Goal: Task Accomplishment & Management: Manage account settings

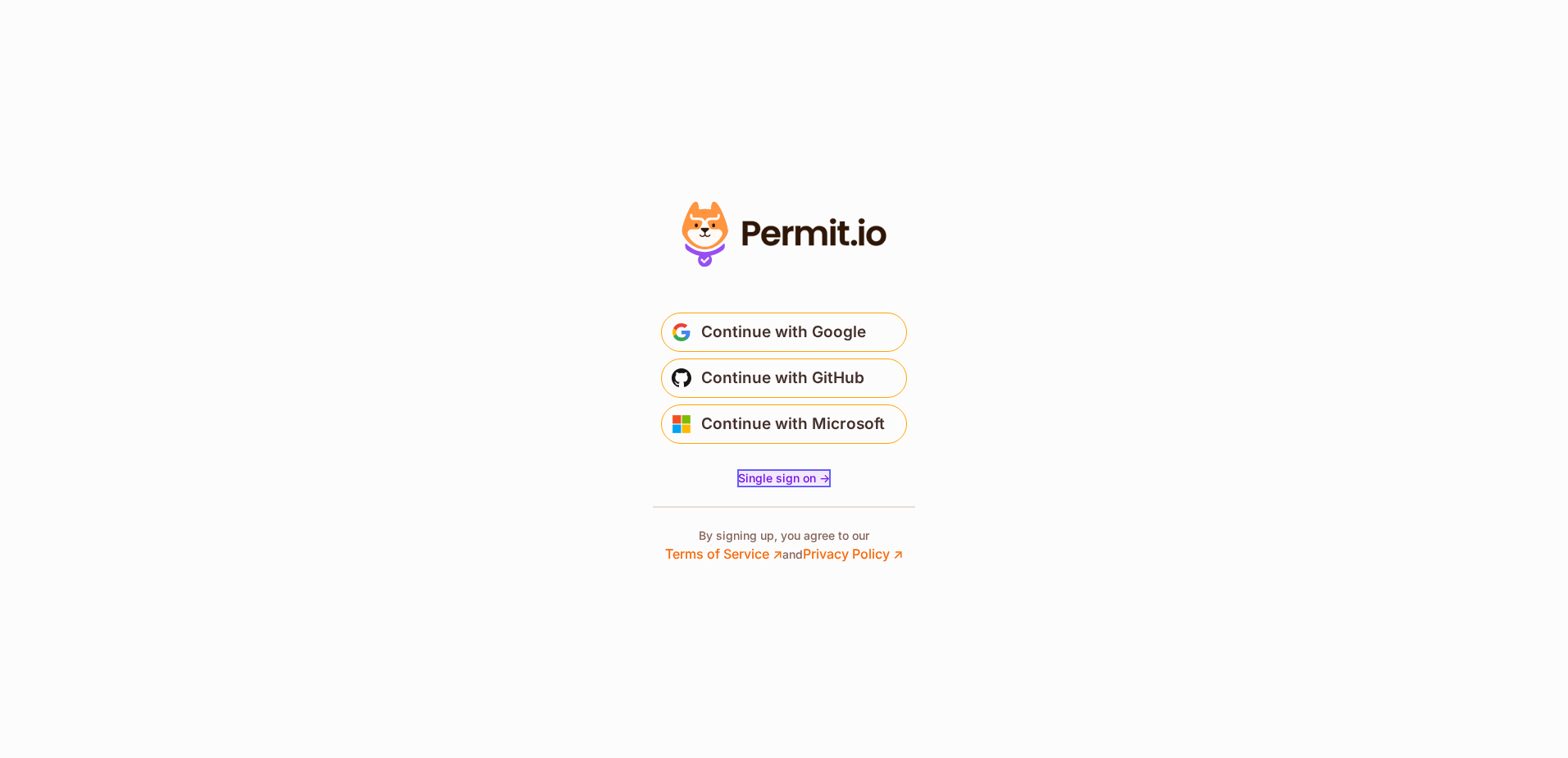
click at [798, 484] on span "Single sign on ->" at bounding box center [784, 478] width 92 height 14
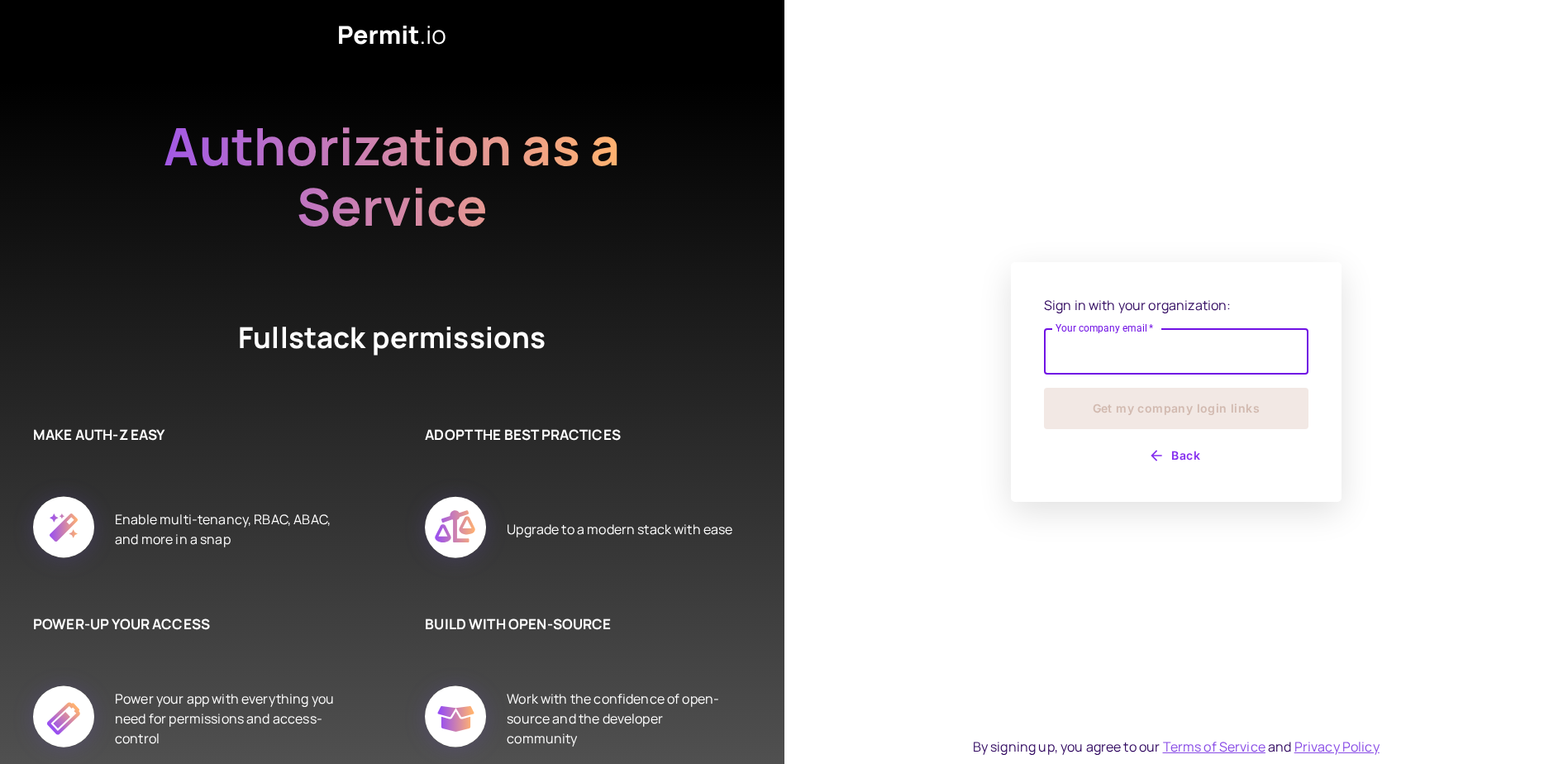
click at [1132, 353] on input "Your company email   *" at bounding box center [1176, 352] width 264 height 46
type input "**********"
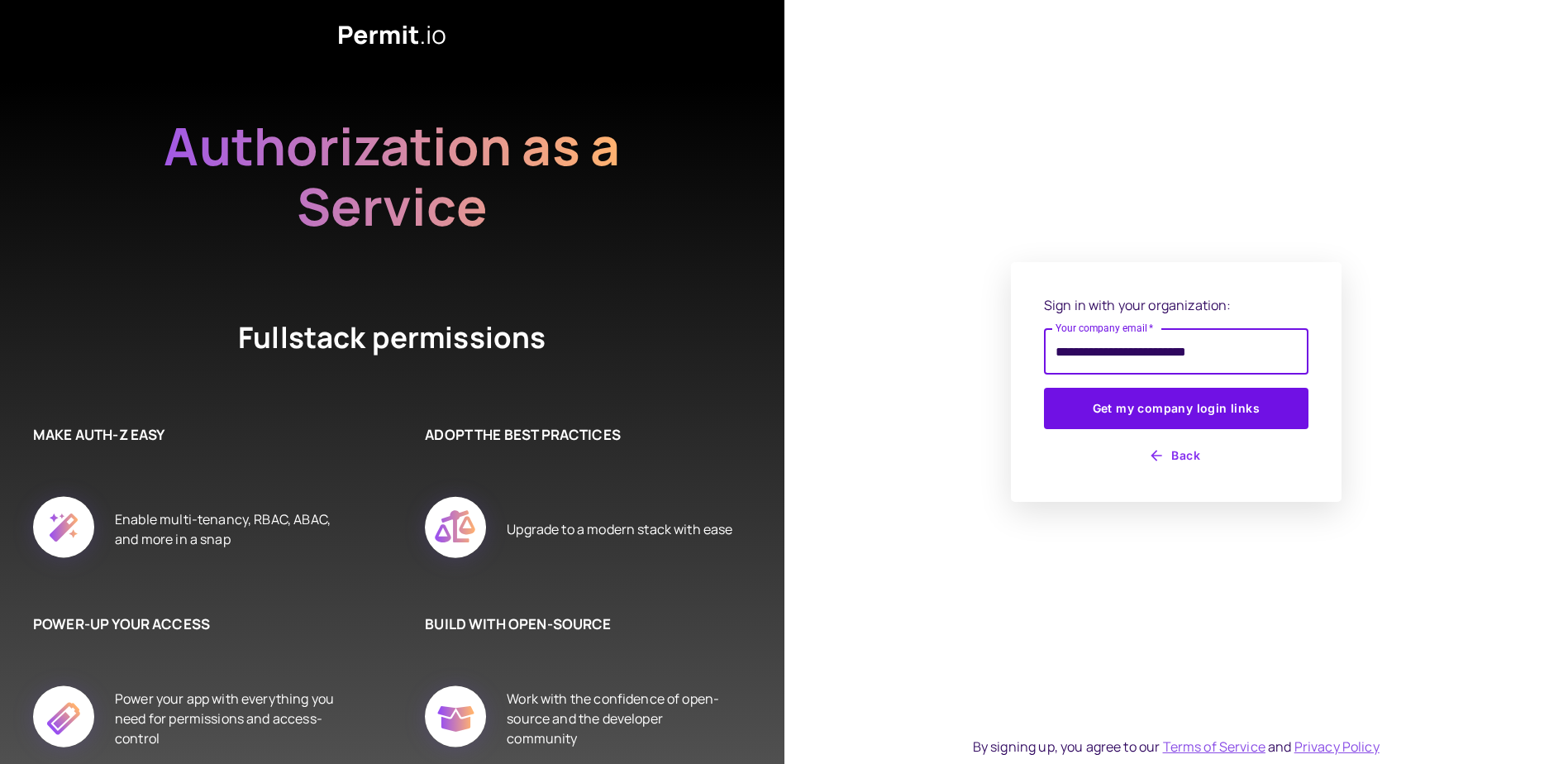
click at [1189, 448] on button "Back" at bounding box center [1176, 455] width 264 height 26
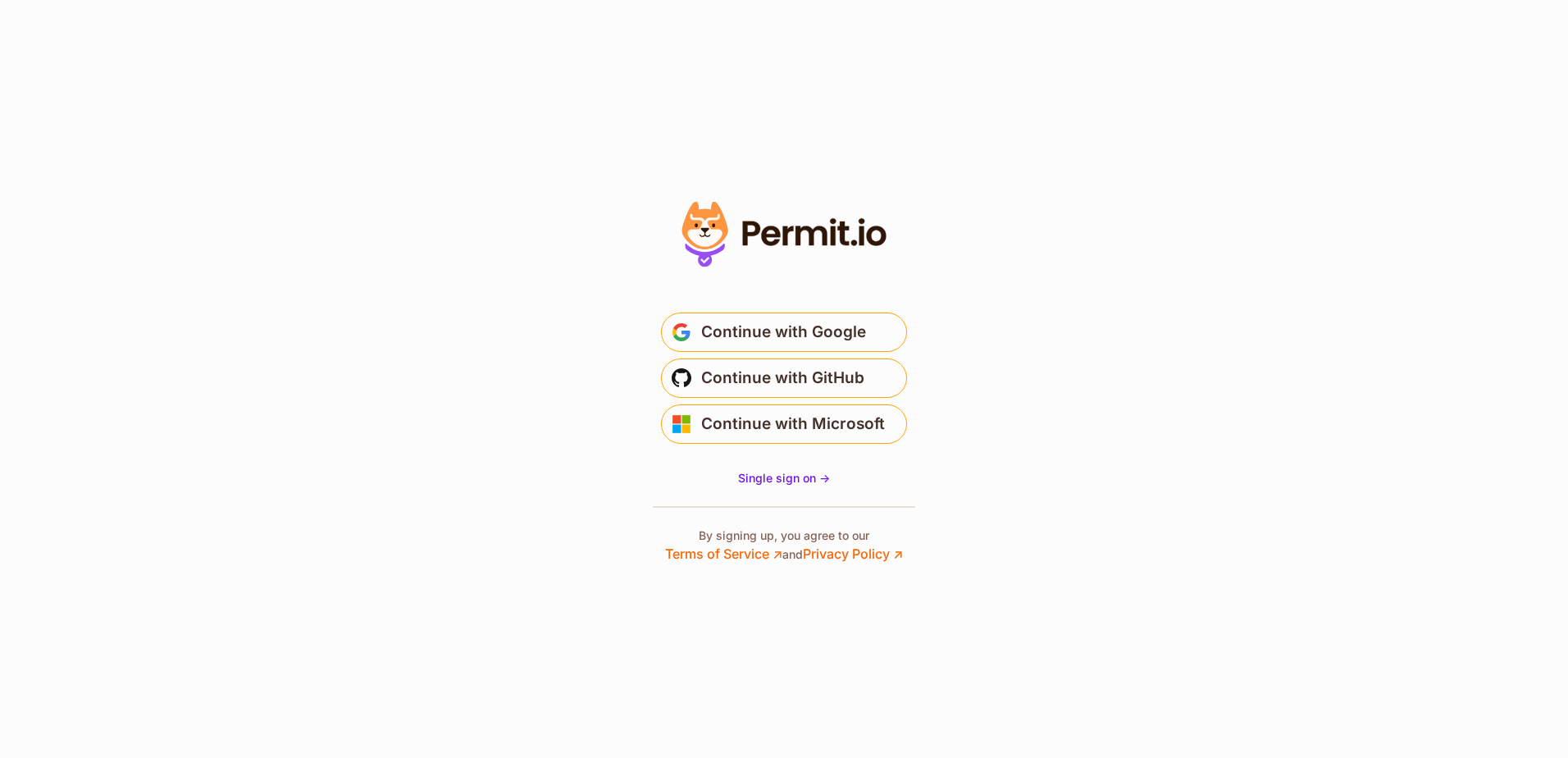
click at [1206, 459] on section "* Or" at bounding box center [784, 379] width 1568 height 758
click at [1180, 505] on section "* Or" at bounding box center [784, 379] width 1568 height 758
click at [1076, 502] on section "* Or" at bounding box center [784, 379] width 1568 height 758
click at [349, 162] on section "* Or" at bounding box center [784, 379] width 1568 height 758
drag, startPoint x: 369, startPoint y: 179, endPoint x: 317, endPoint y: 122, distance: 77.2
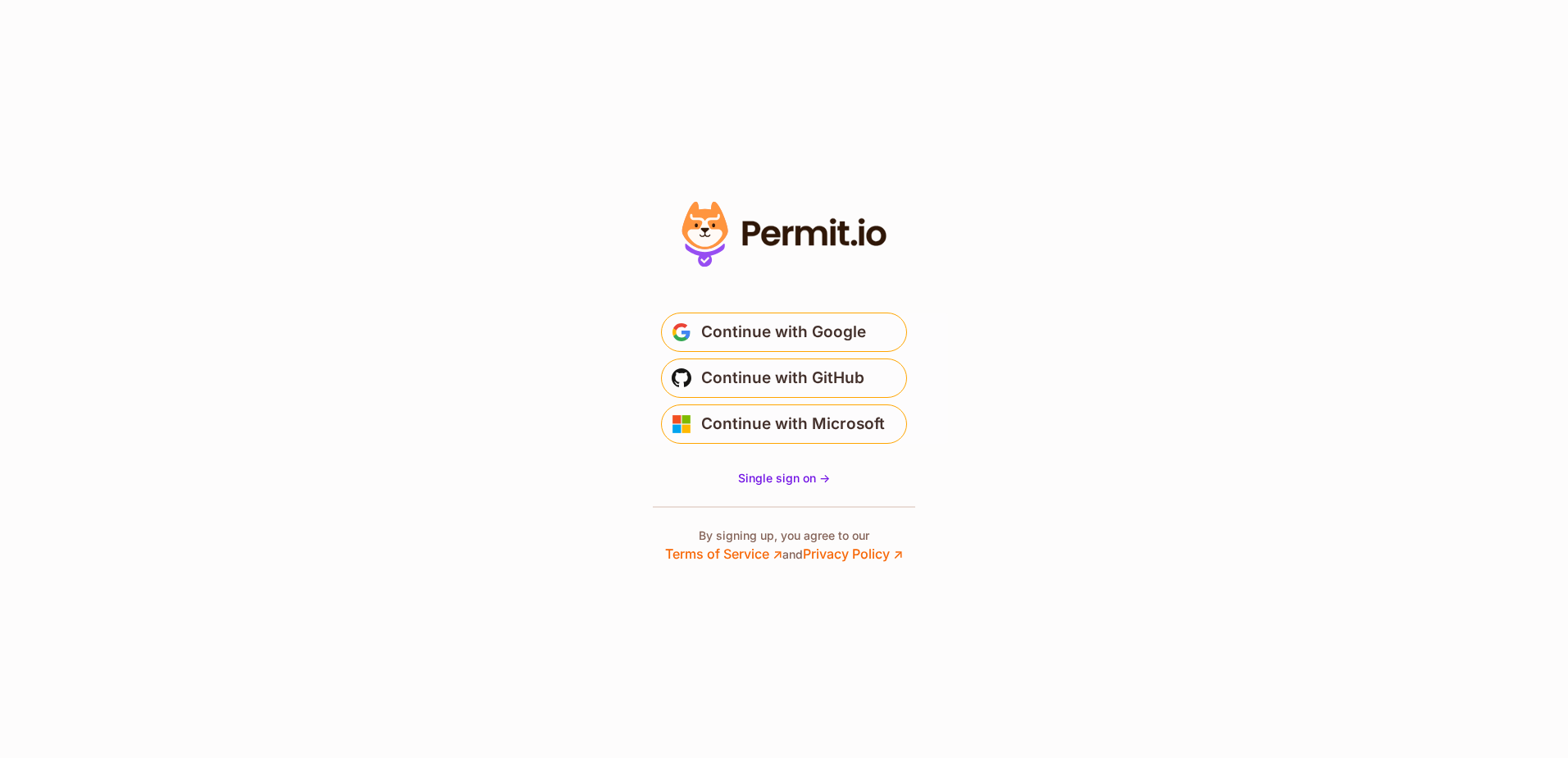
click at [366, 173] on section "* Or" at bounding box center [784, 379] width 1568 height 758
click at [806, 482] on span "Single sign on ->" at bounding box center [784, 478] width 92 height 14
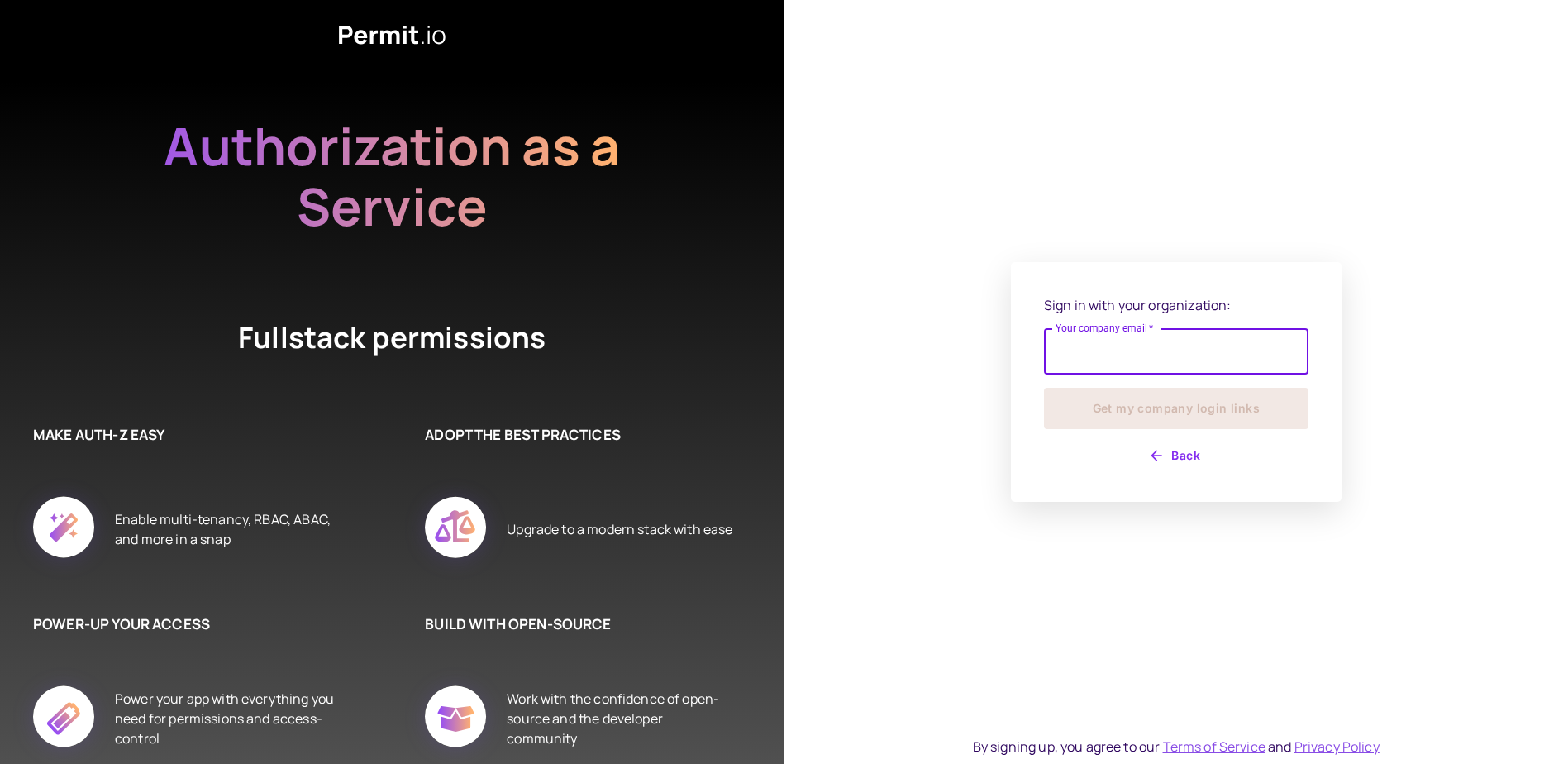
click at [1141, 349] on input "Your company email   *" at bounding box center [1176, 352] width 264 height 46
type input "**********"
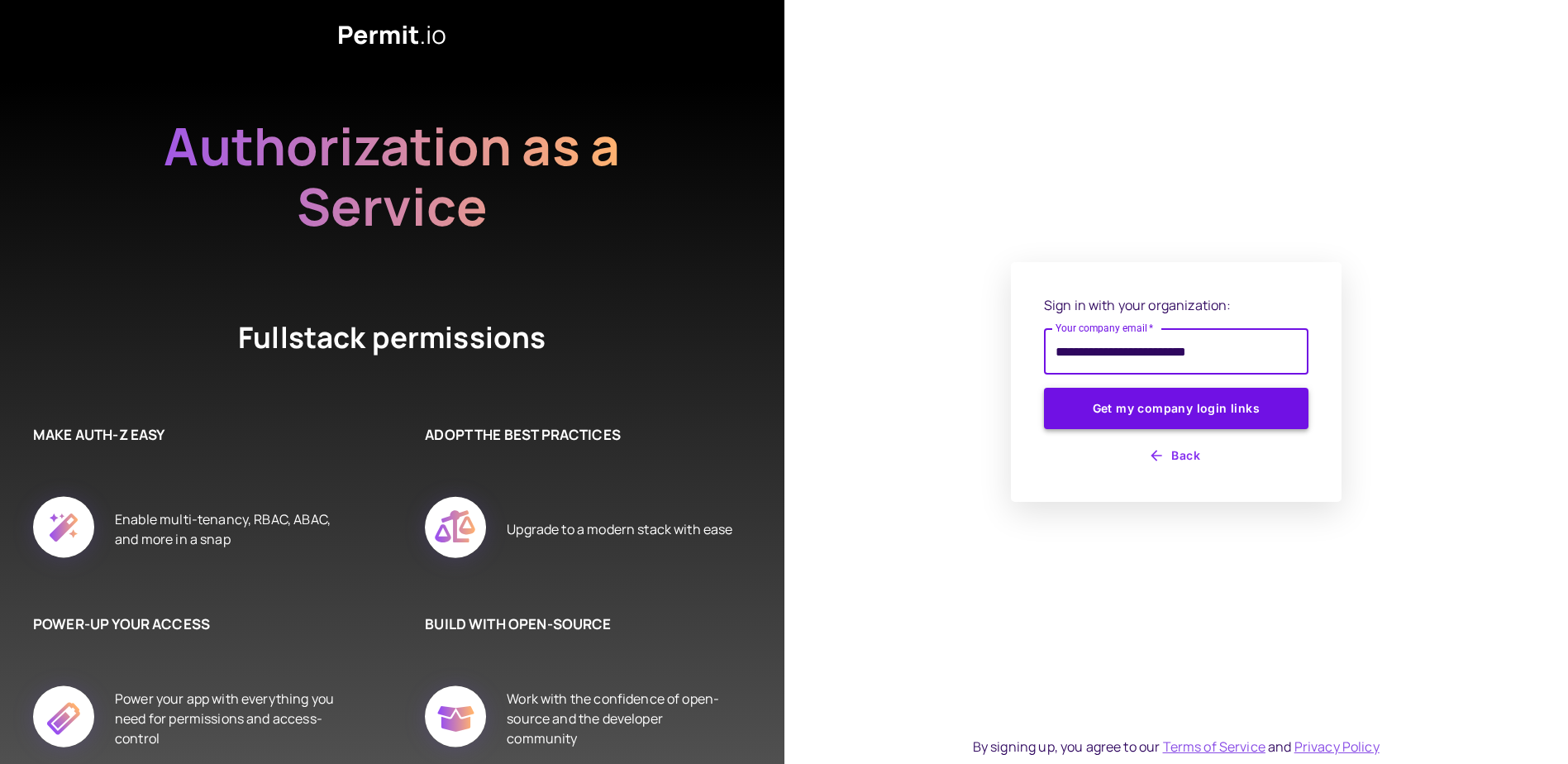
click at [1225, 409] on button "Get my company login links" at bounding box center [1176, 407] width 264 height 41
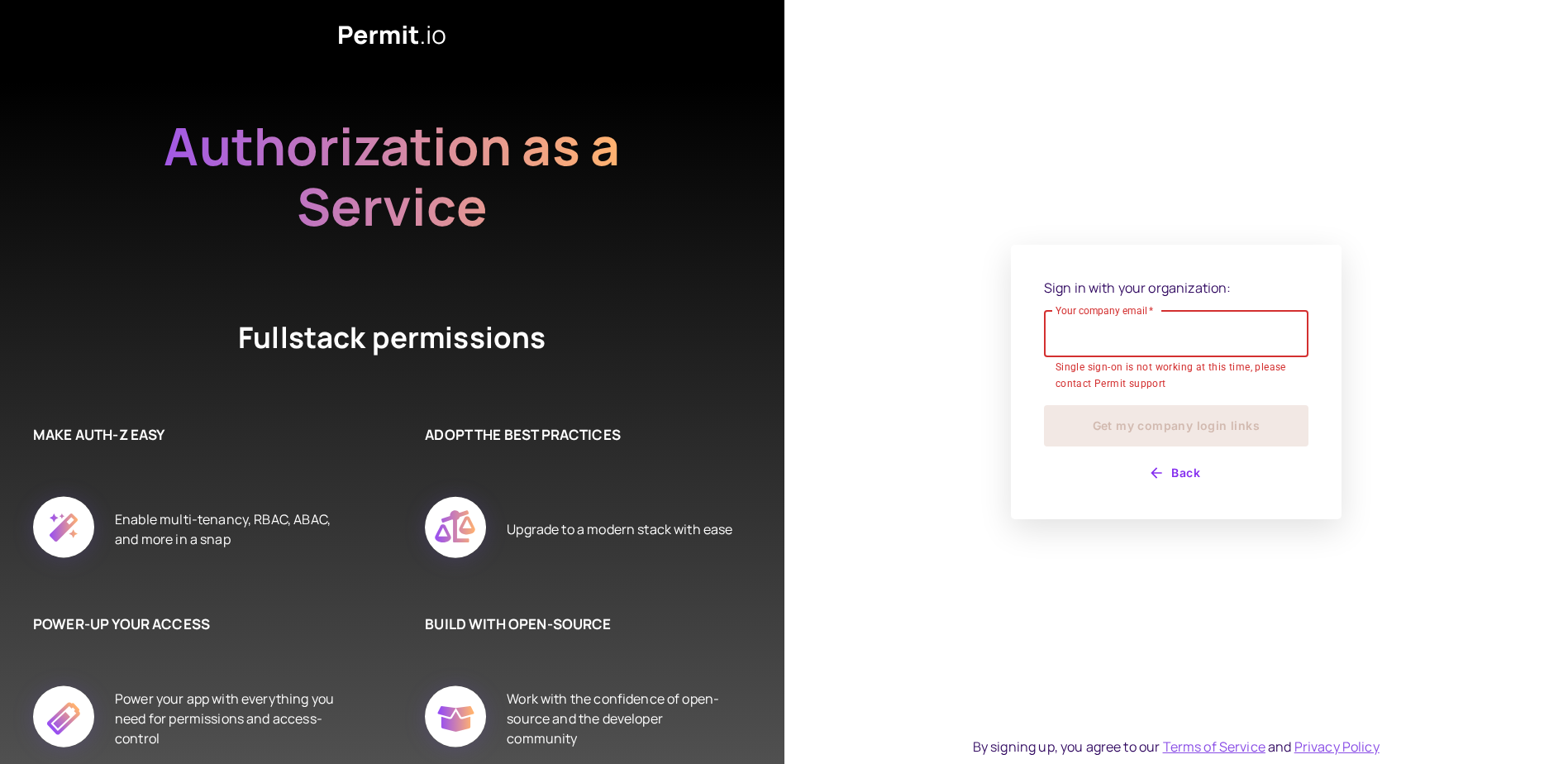
click at [1157, 335] on input "Your company email   *" at bounding box center [1176, 334] width 264 height 46
click at [1113, 185] on div "Sign in with your organization: Your company email   * Your company email   * S…" at bounding box center [1177, 382] width 784 height 764
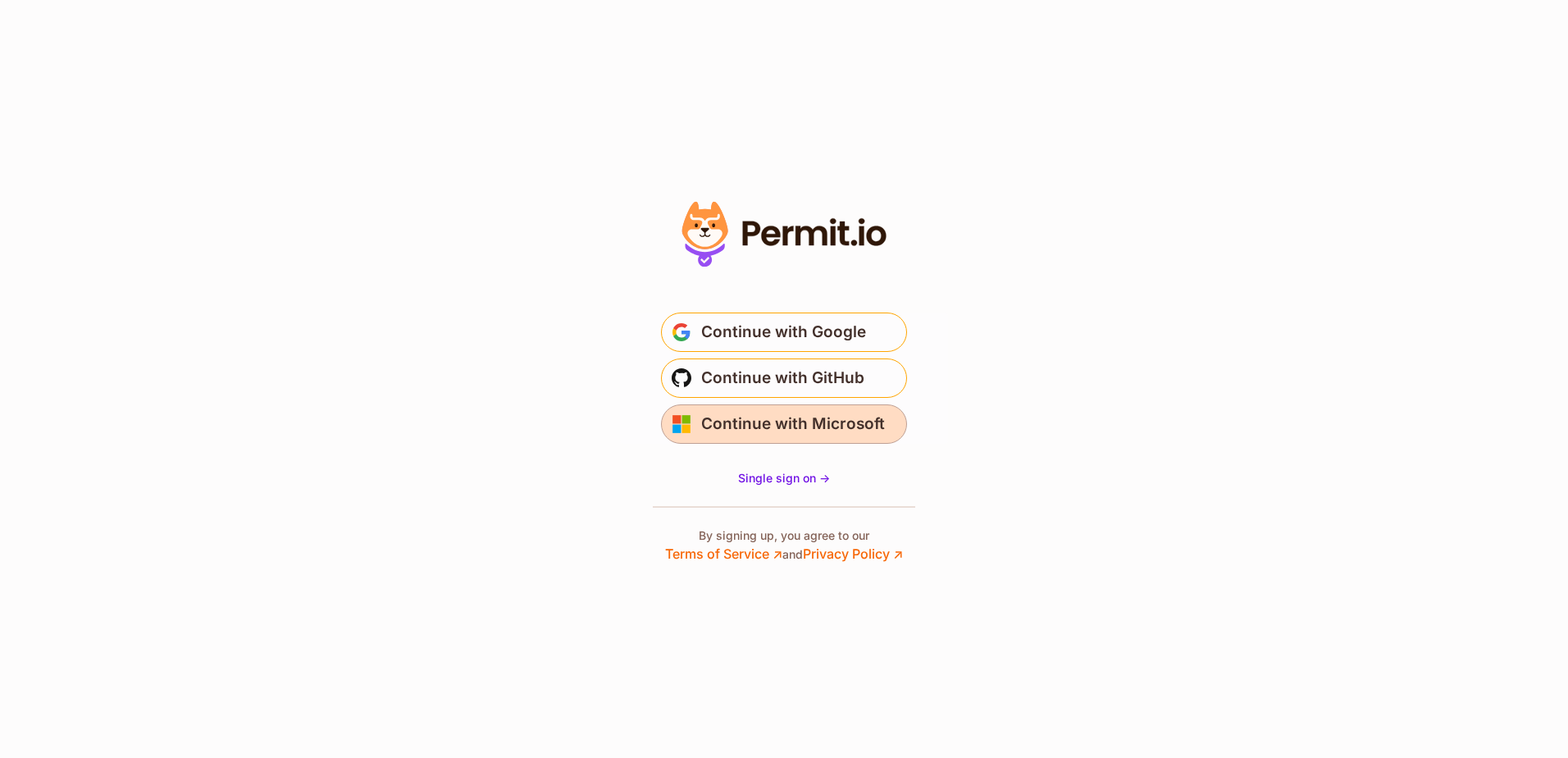
click at [788, 440] on button "Continue with Microsoft" at bounding box center [784, 424] width 246 height 40
click at [471, 246] on section "* Or" at bounding box center [784, 379] width 1568 height 758
